Goal: Check status: Check status

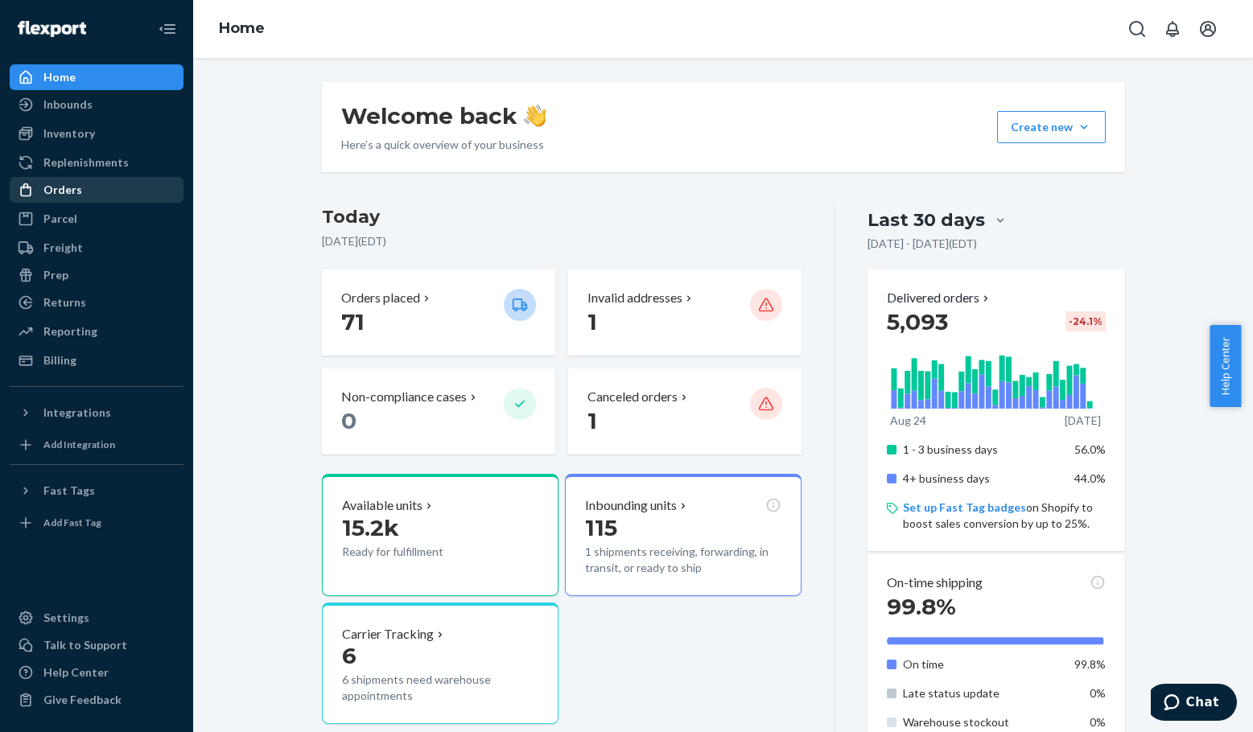
click at [89, 184] on div "Orders" at bounding box center [96, 190] width 171 height 23
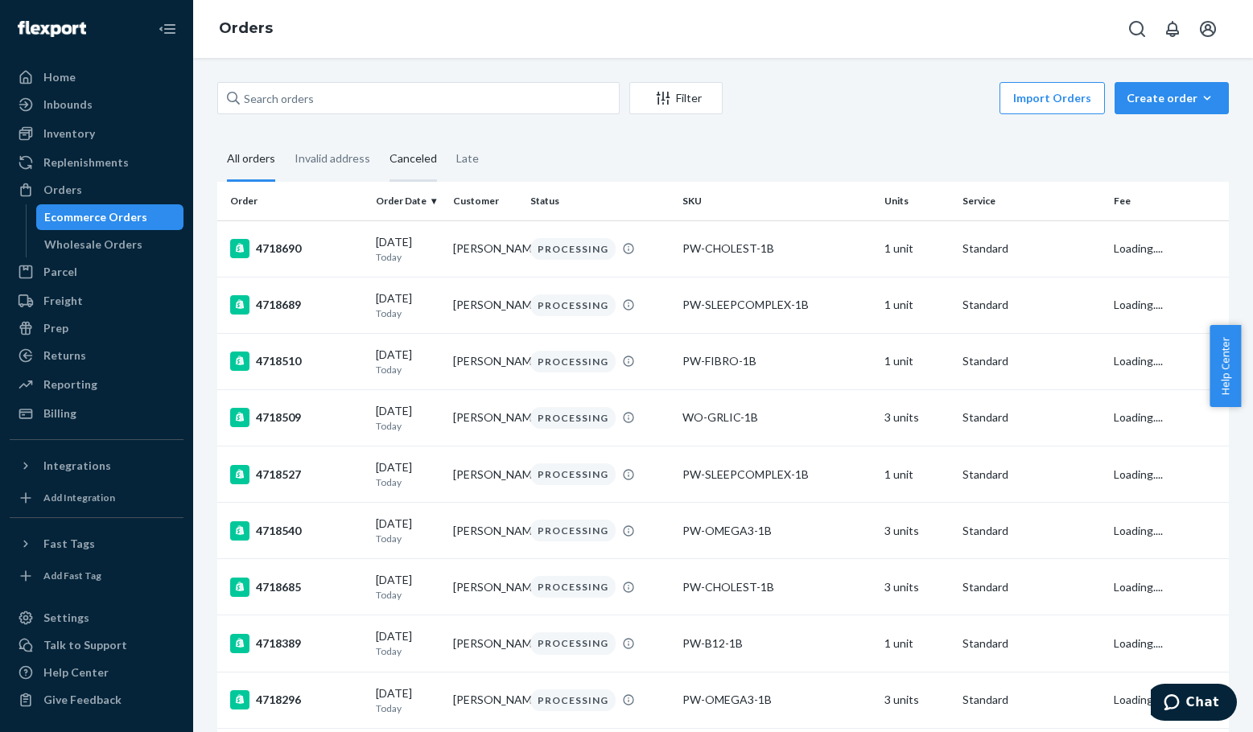
click at [401, 158] on div "Canceled" at bounding box center [412, 160] width 47 height 44
click at [380, 138] on input "Canceled" at bounding box center [380, 138] width 0 height 0
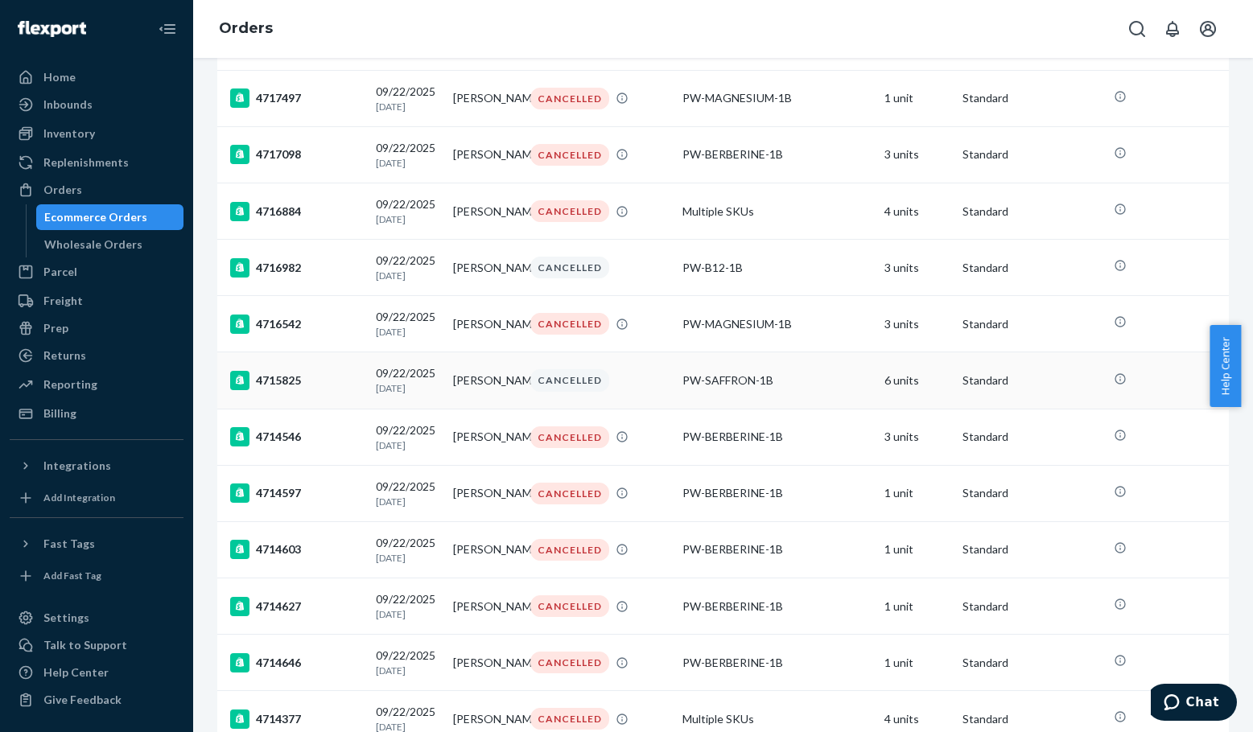
scroll to position [241, 0]
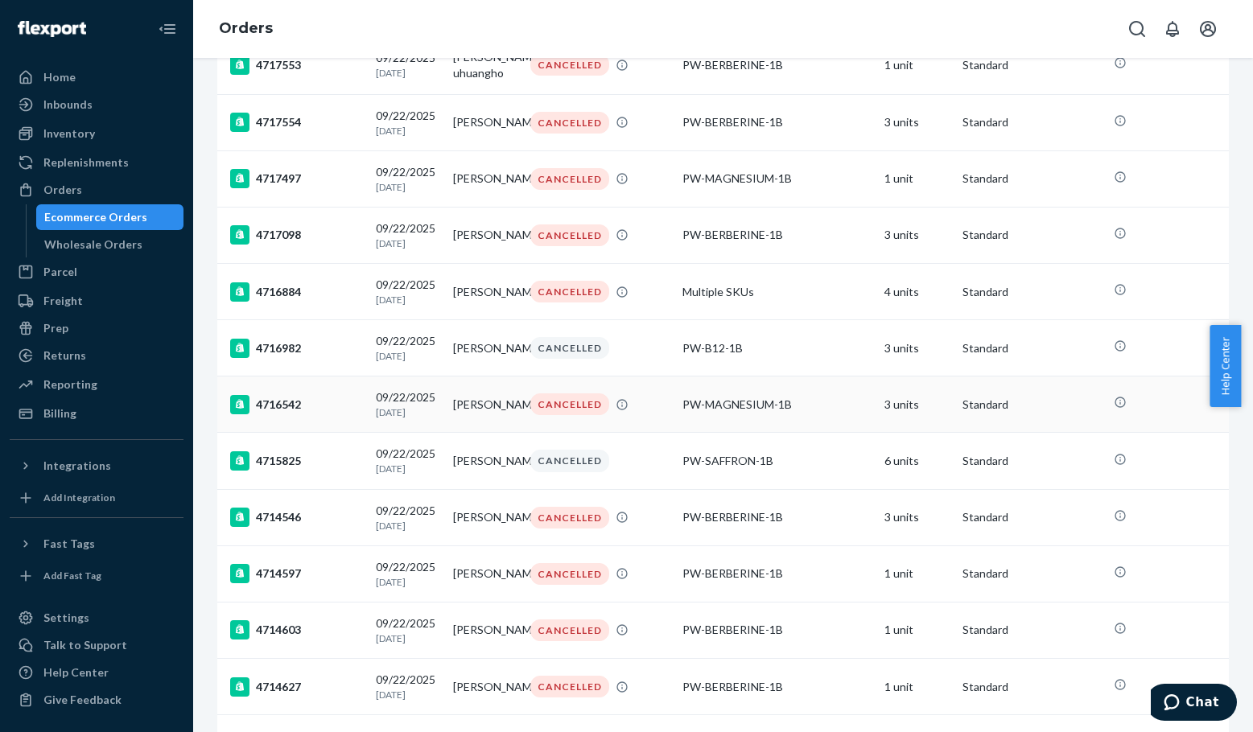
click at [284, 414] on div "4716542" at bounding box center [296, 404] width 133 height 19
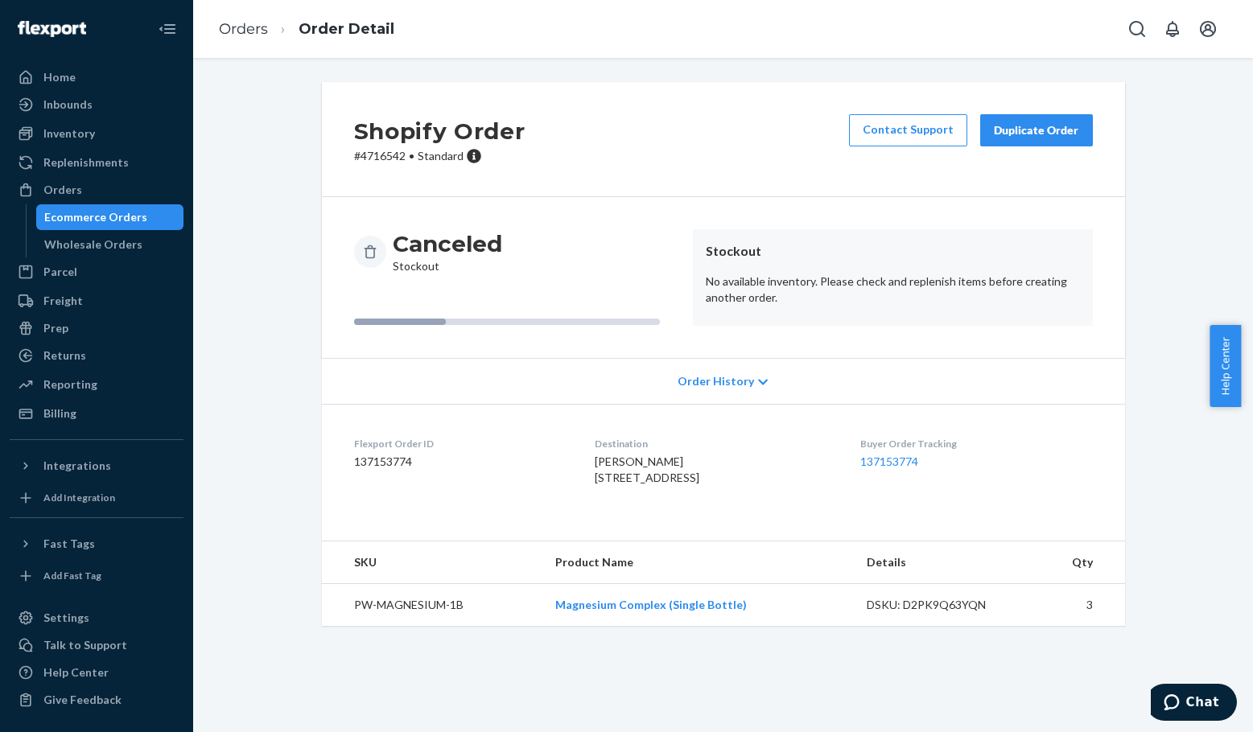
click at [377, 162] on p "# 4716542 • Standard" at bounding box center [439, 156] width 171 height 16
copy p "4716542"
click at [373, 155] on p "# 4716542 • Standard" at bounding box center [439, 156] width 171 height 16
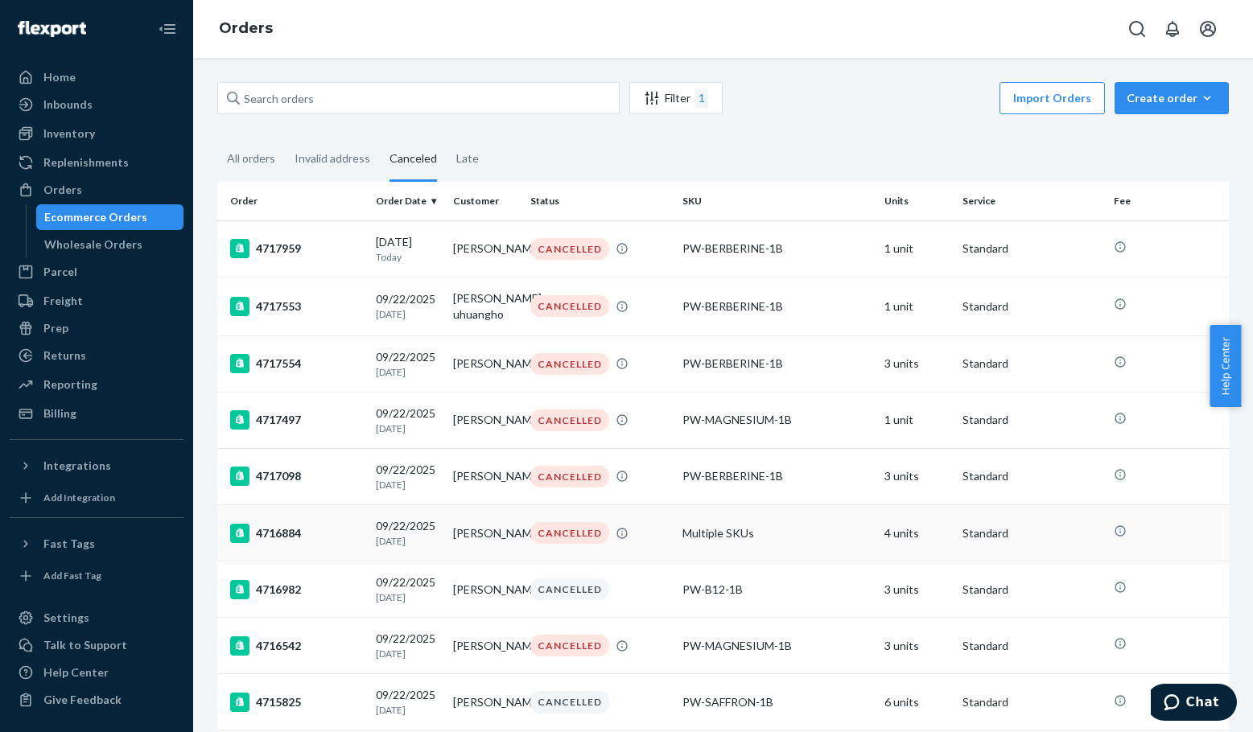
click at [270, 540] on div "4716884" at bounding box center [296, 533] width 133 height 19
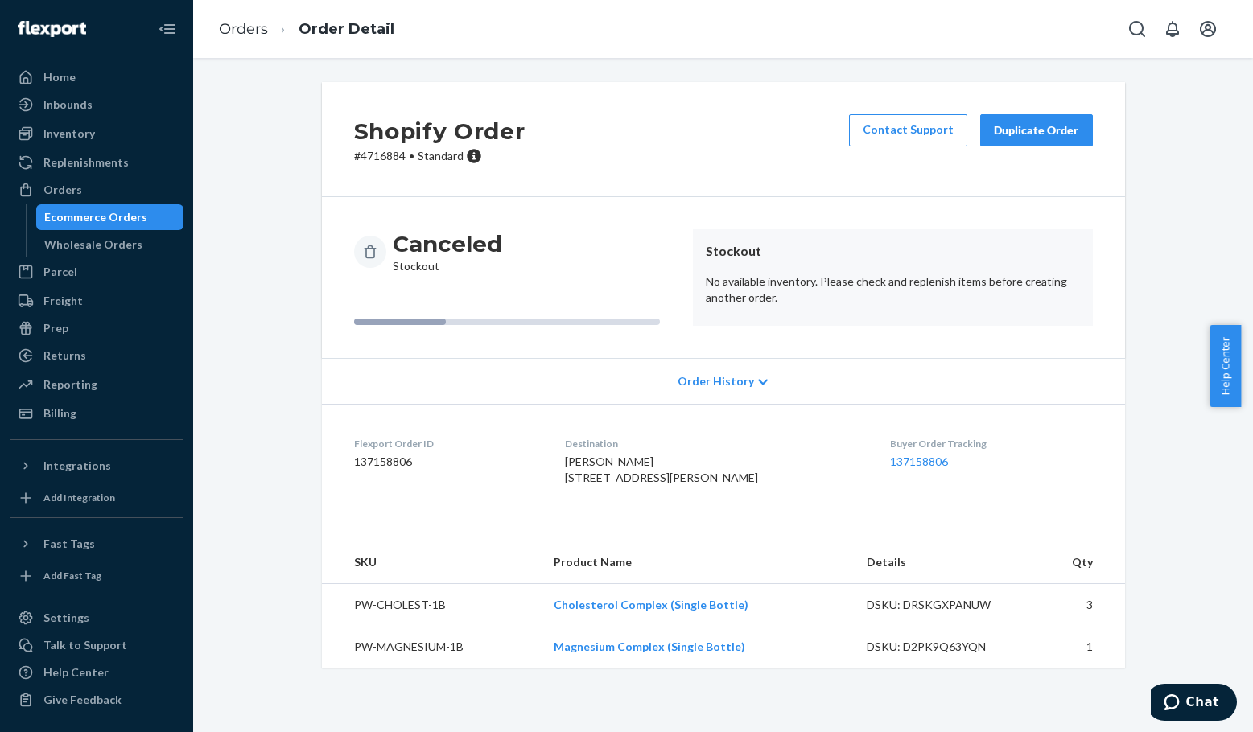
click at [386, 160] on p "# 4716884 • Standard" at bounding box center [439, 156] width 171 height 16
click at [386, 161] on p "# 4716884 • Standard" at bounding box center [439, 156] width 171 height 16
copy p "4716884"
click at [371, 160] on p "# 4716884 • Standard" at bounding box center [439, 156] width 171 height 16
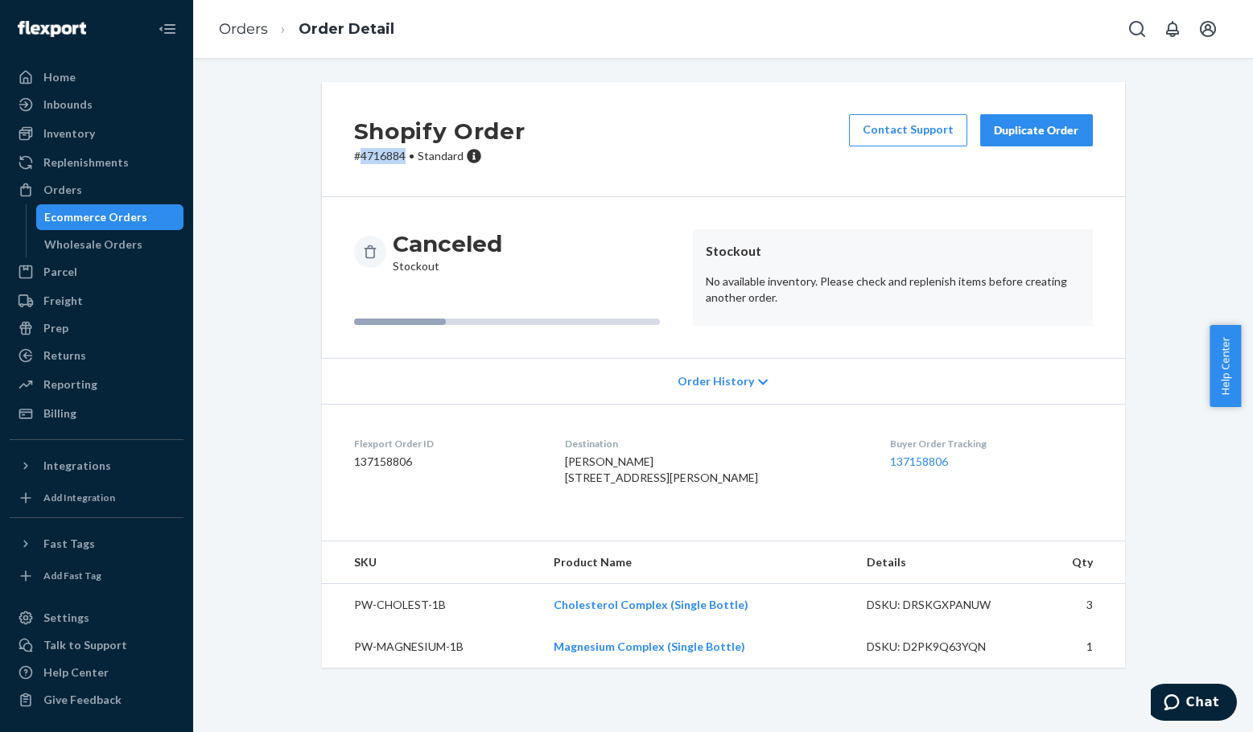
click at [380, 155] on p "# 4716884 • Standard" at bounding box center [439, 156] width 171 height 16
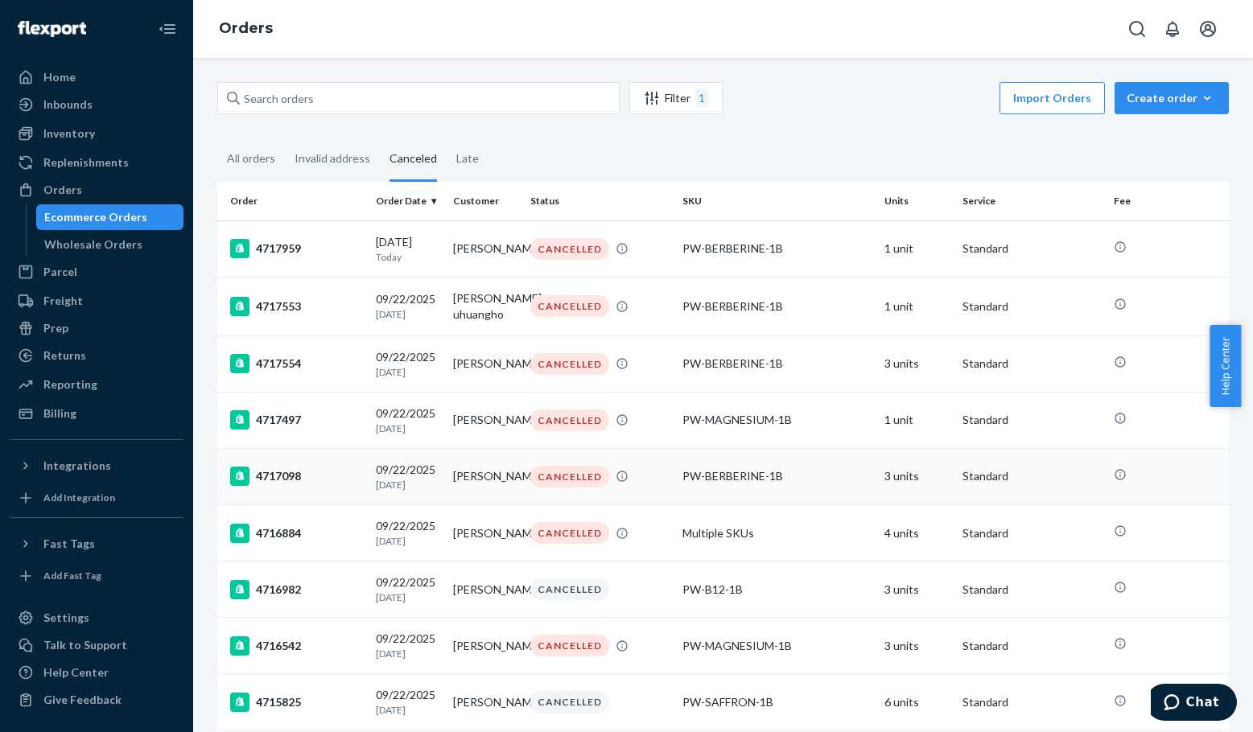
click at [282, 480] on div "4717098" at bounding box center [296, 476] width 133 height 19
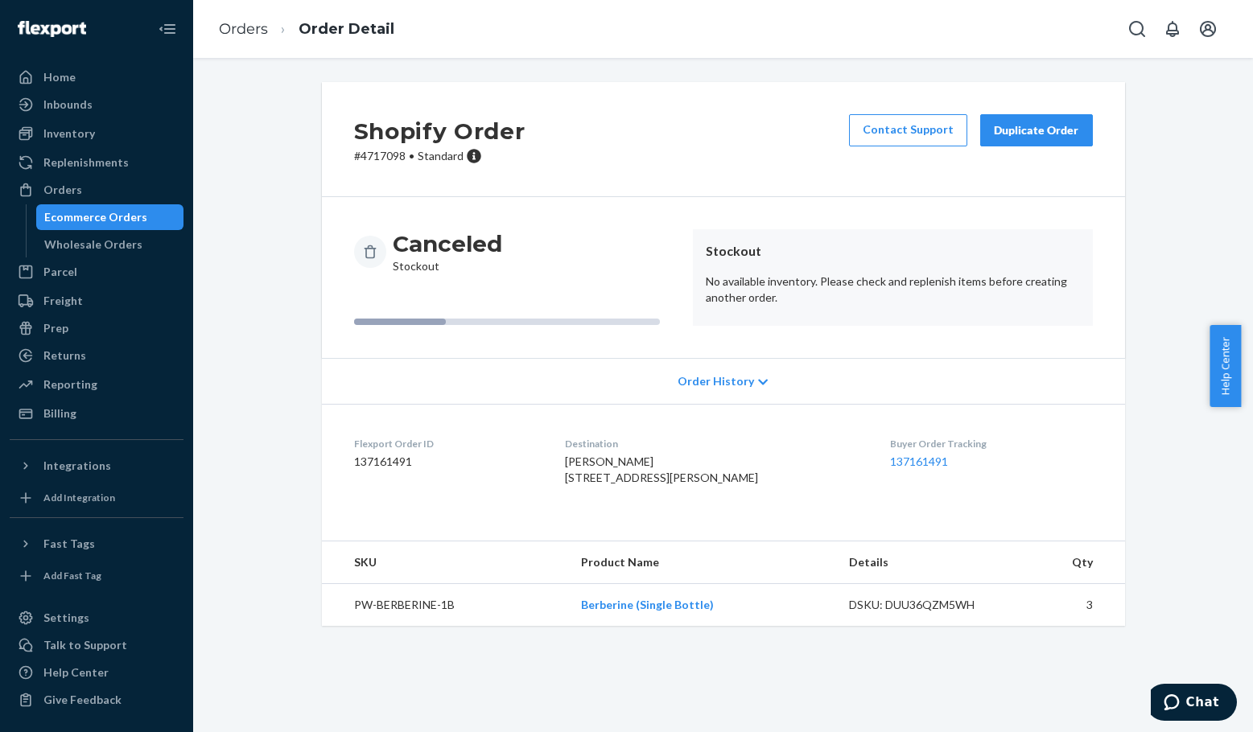
click at [382, 156] on p "# 4717098 • Standard" at bounding box center [439, 156] width 171 height 16
copy p "4717098"
click at [371, 152] on p "# 4717098 • Standard" at bounding box center [439, 156] width 171 height 16
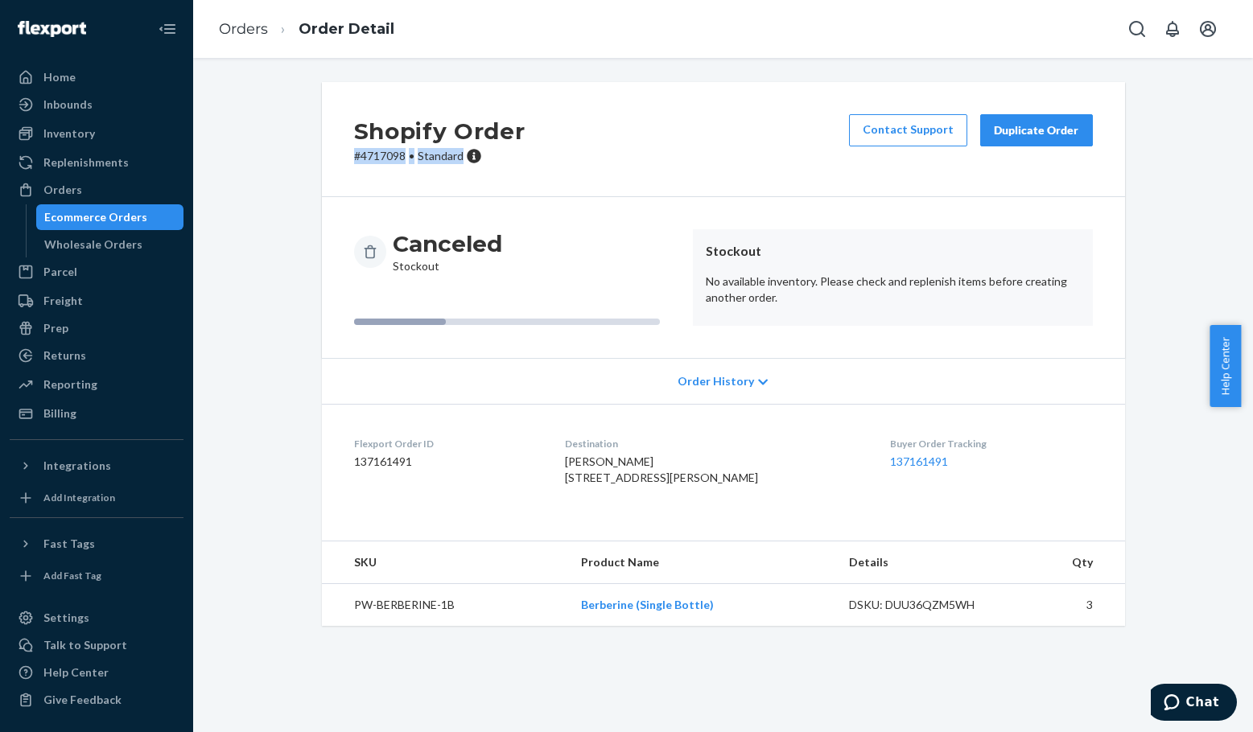
click at [371, 152] on p "# 4717098 • Standard" at bounding box center [439, 156] width 171 height 16
click at [370, 159] on p "# 4717098 • Standard" at bounding box center [439, 156] width 171 height 16
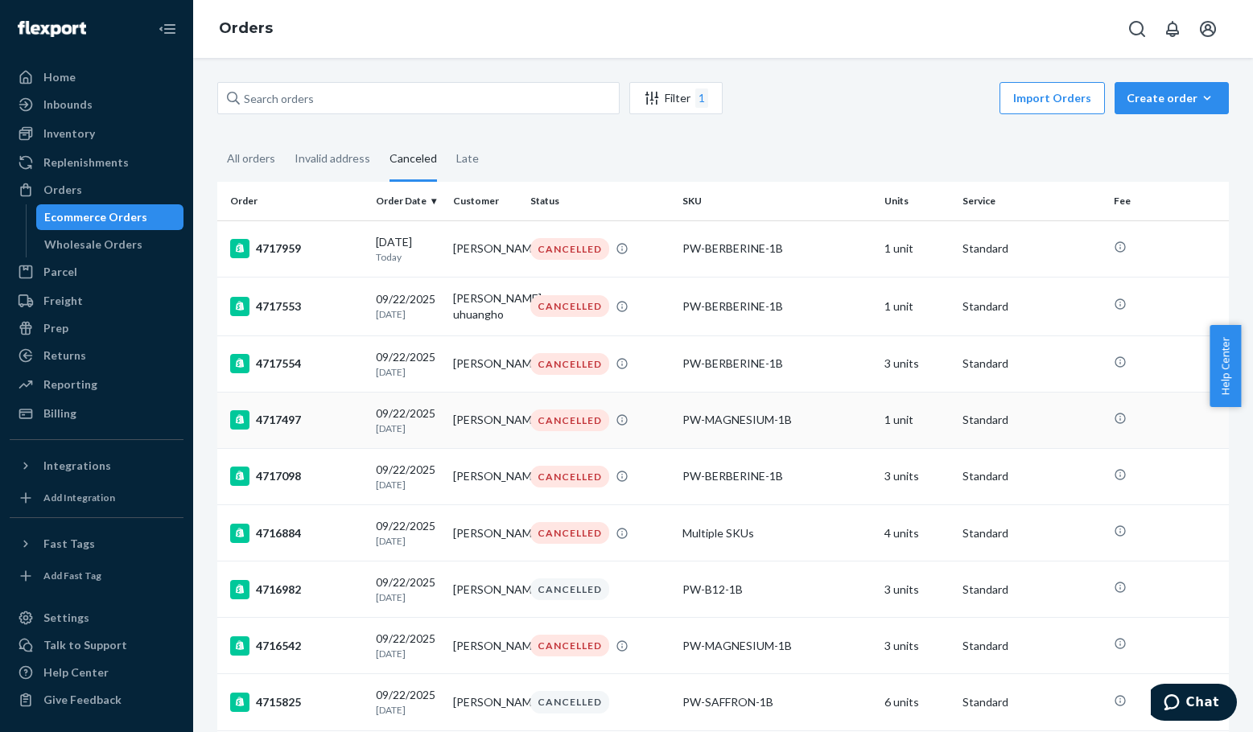
click at [278, 423] on div "4717497" at bounding box center [296, 419] width 133 height 19
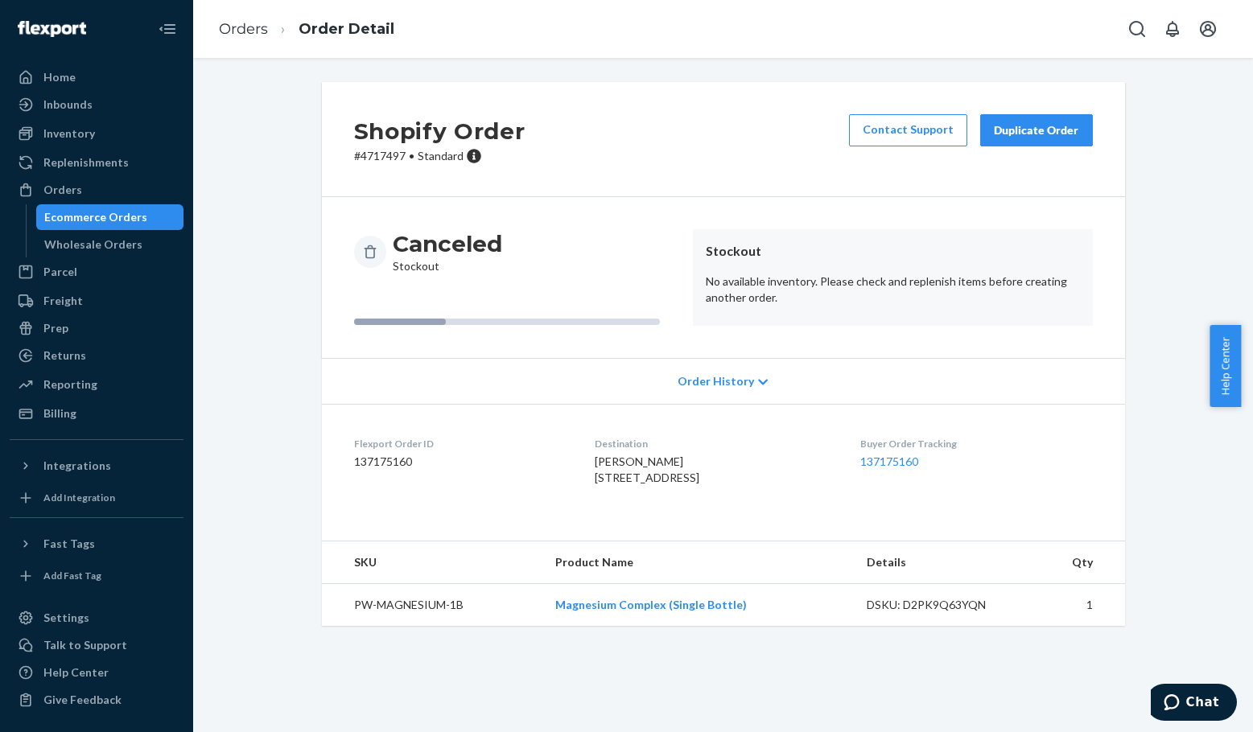
click at [372, 152] on p "# 4717497 • Standard" at bounding box center [439, 156] width 171 height 16
copy p "4717497"
click at [373, 158] on p "# 4717497 • Standard" at bounding box center [439, 156] width 171 height 16
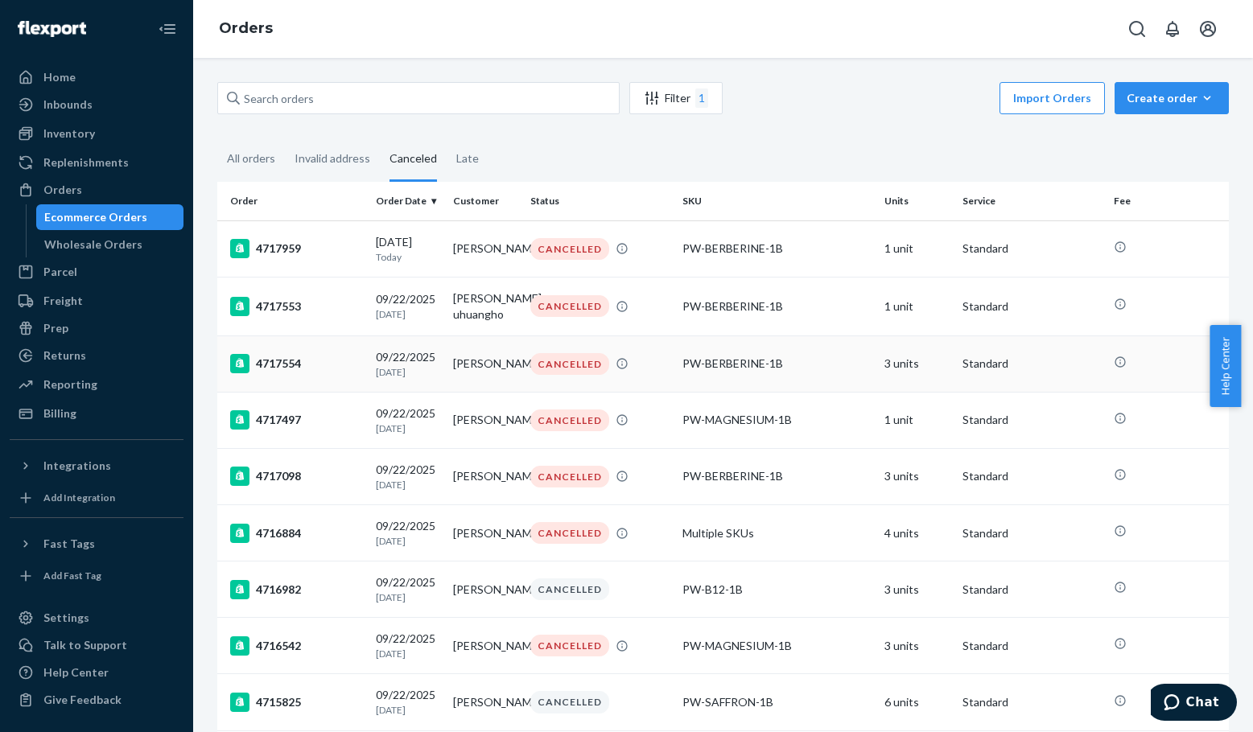
click at [284, 365] on div "4717554" at bounding box center [296, 363] width 133 height 19
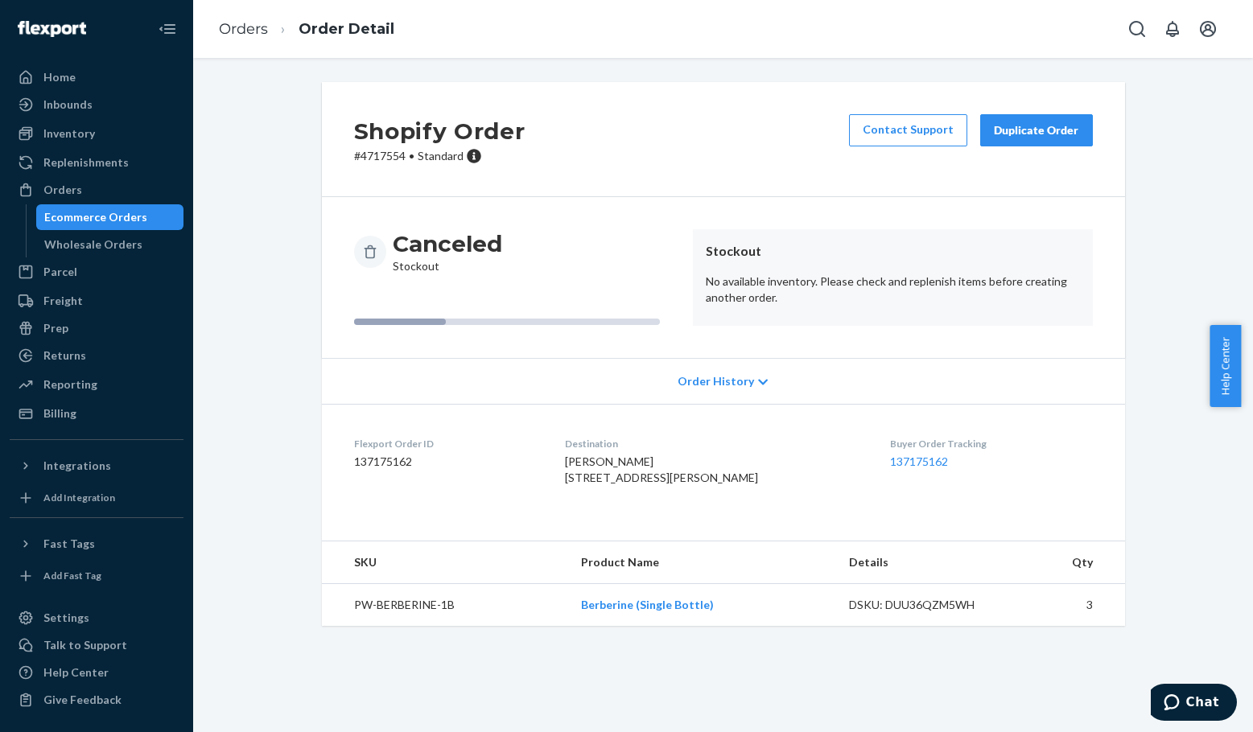
click at [364, 156] on p "# 4717554 • Standard" at bounding box center [439, 156] width 171 height 16
copy p "4717554"
click at [374, 160] on p "# 4717554 • Standard" at bounding box center [439, 156] width 171 height 16
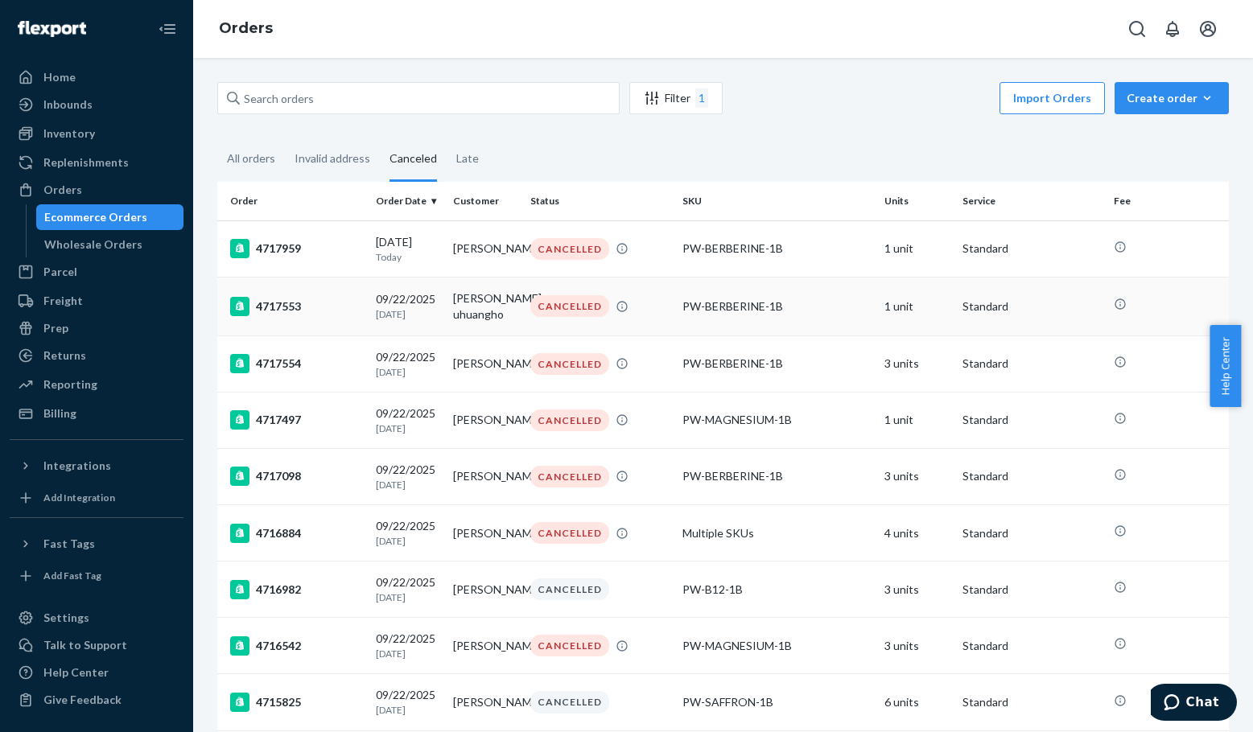
click at [285, 307] on div "4717553" at bounding box center [296, 306] width 133 height 19
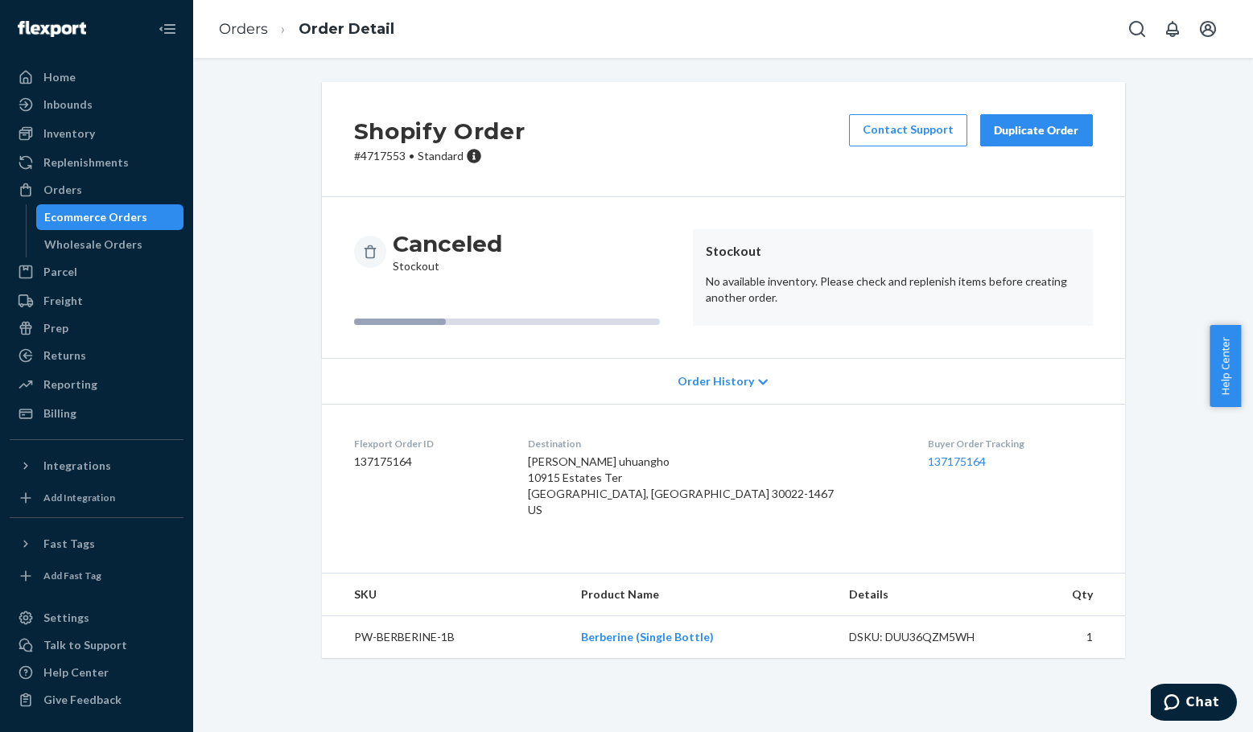
click at [380, 159] on p "# 4717553 • Standard" at bounding box center [439, 156] width 171 height 16
copy p "4717553"
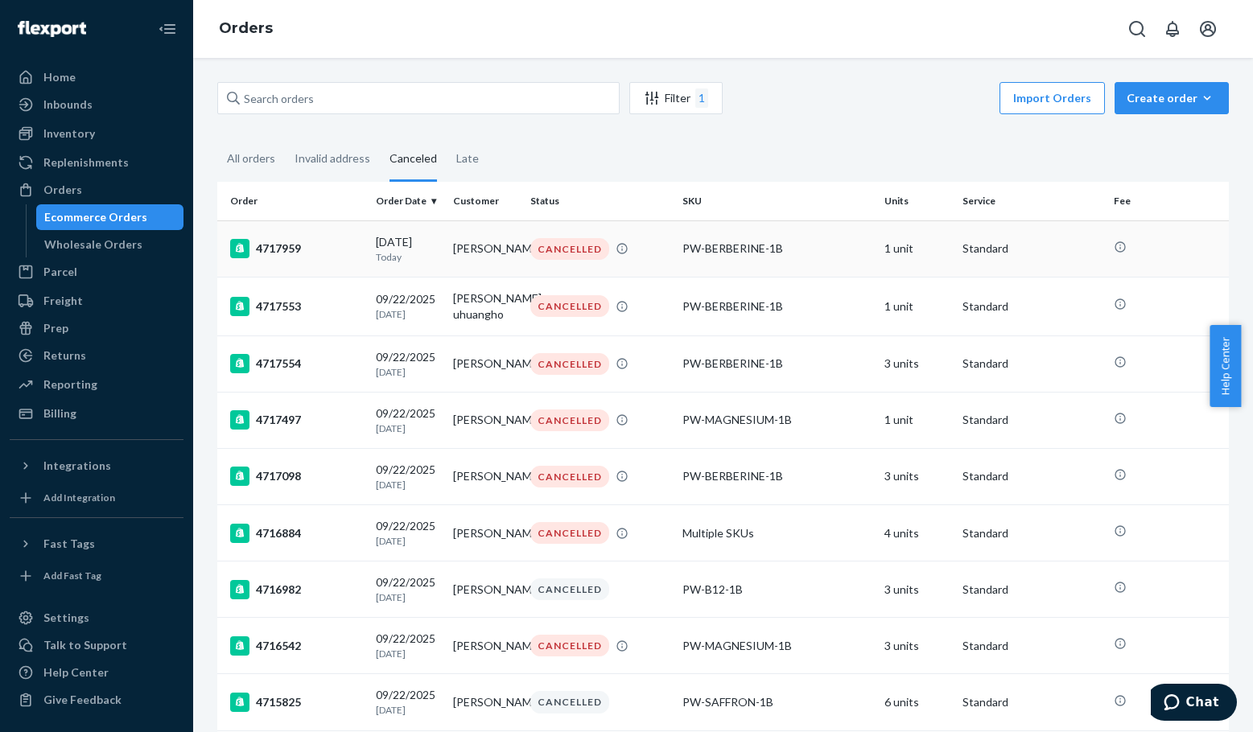
click at [278, 255] on div "4717959" at bounding box center [296, 248] width 133 height 19
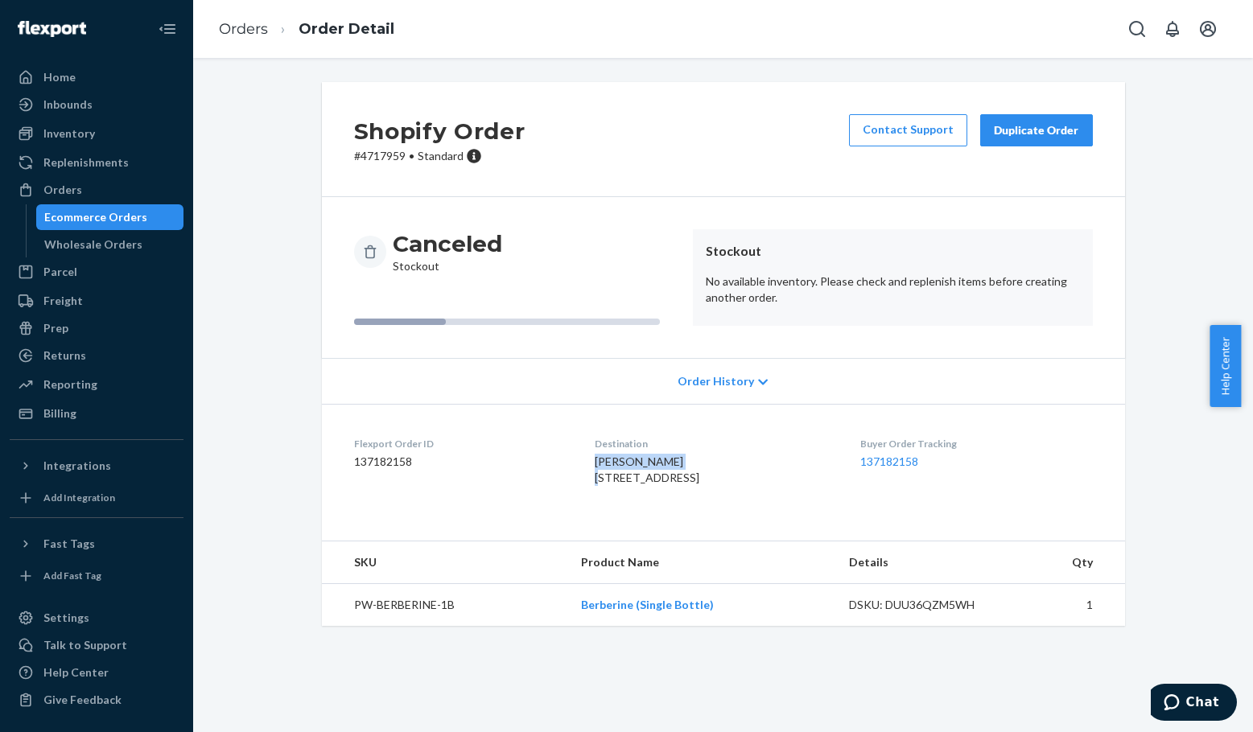
drag, startPoint x: 660, startPoint y: 463, endPoint x: 569, endPoint y: 464, distance: 90.9
click at [569, 464] on dl "Flexport Order ID 137182158 Destination Todd Eichenlaub 2384 Mountain Rd Montou…" at bounding box center [723, 464] width 803 height 121
copy span "[PERSON_NAME]"
click at [369, 153] on p "# 4717959 • Standard" at bounding box center [439, 156] width 171 height 16
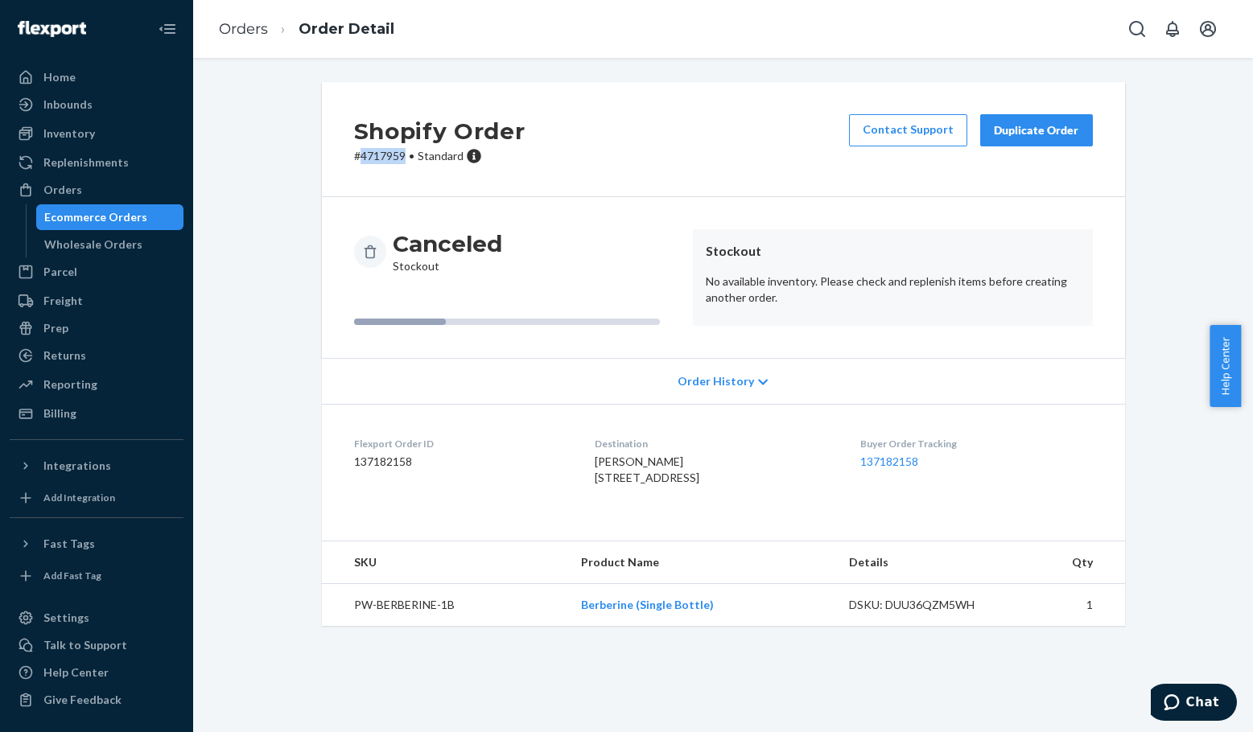
copy p "4717959"
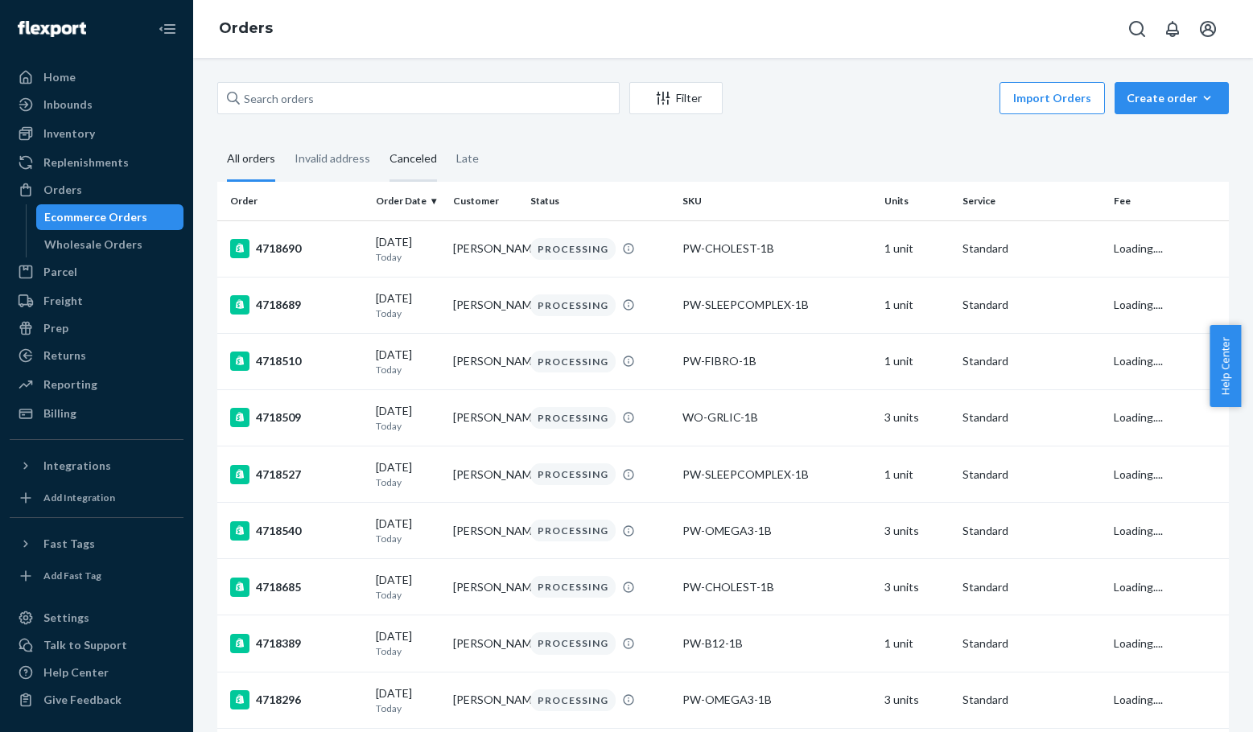
click at [403, 163] on div "Canceled" at bounding box center [412, 160] width 47 height 44
click at [380, 138] on input "Canceled" at bounding box center [380, 138] width 0 height 0
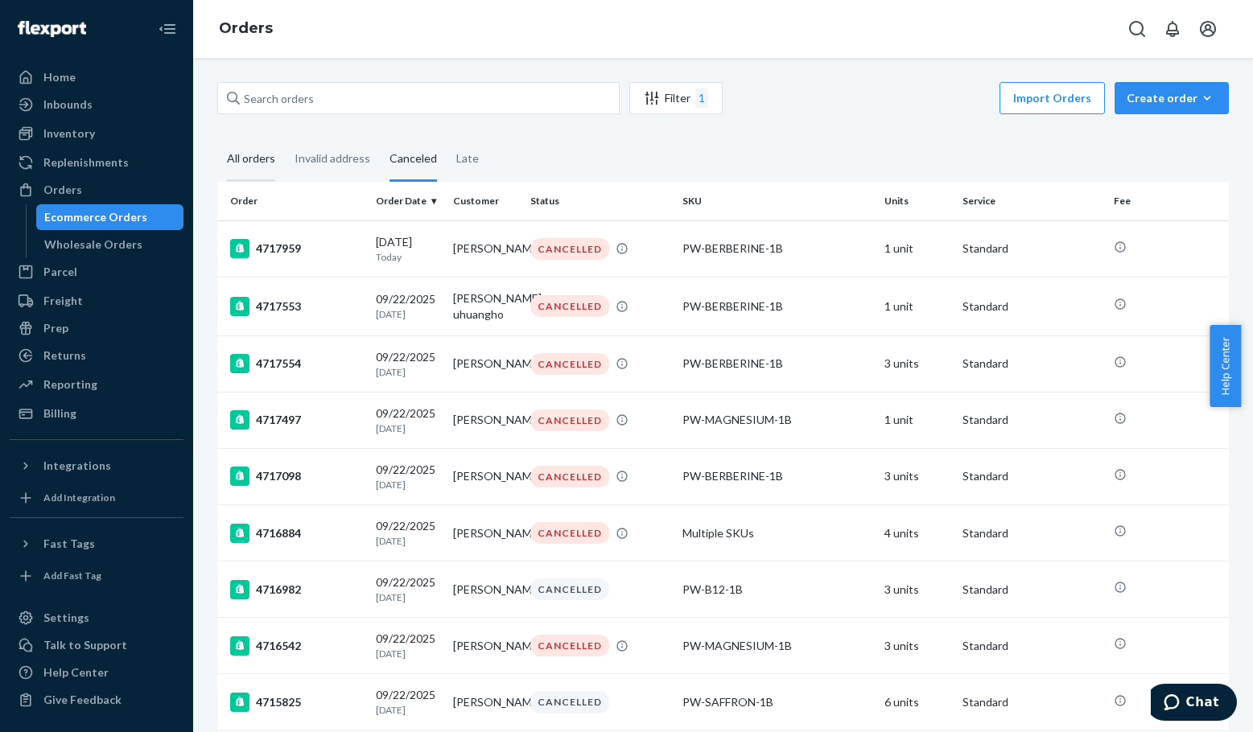
click at [266, 160] on div "All orders" at bounding box center [251, 160] width 48 height 44
click at [217, 138] on input "All orders" at bounding box center [217, 138] width 0 height 0
